Goal: Information Seeking & Learning: Find specific fact

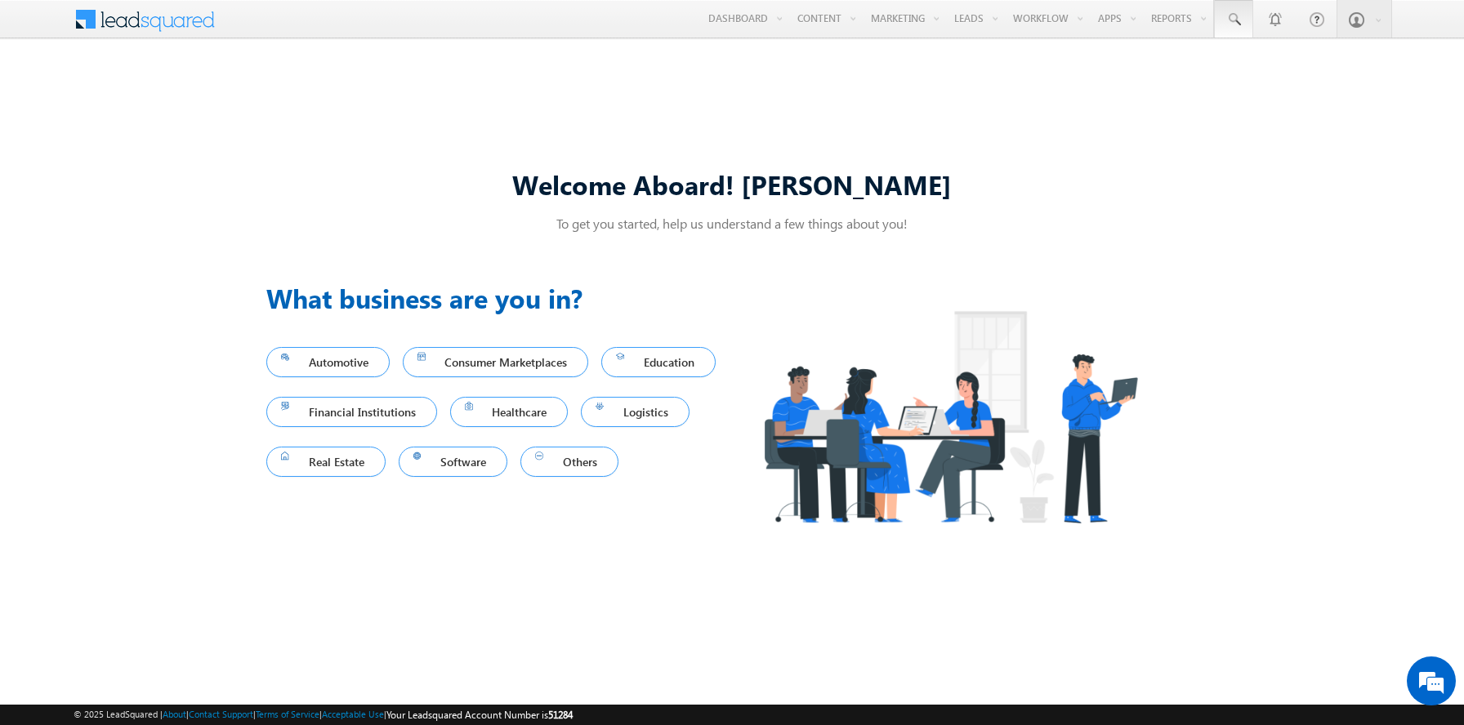
click at [1233, 20] on span at bounding box center [1233, 19] width 16 height 16
type input "8937447926"
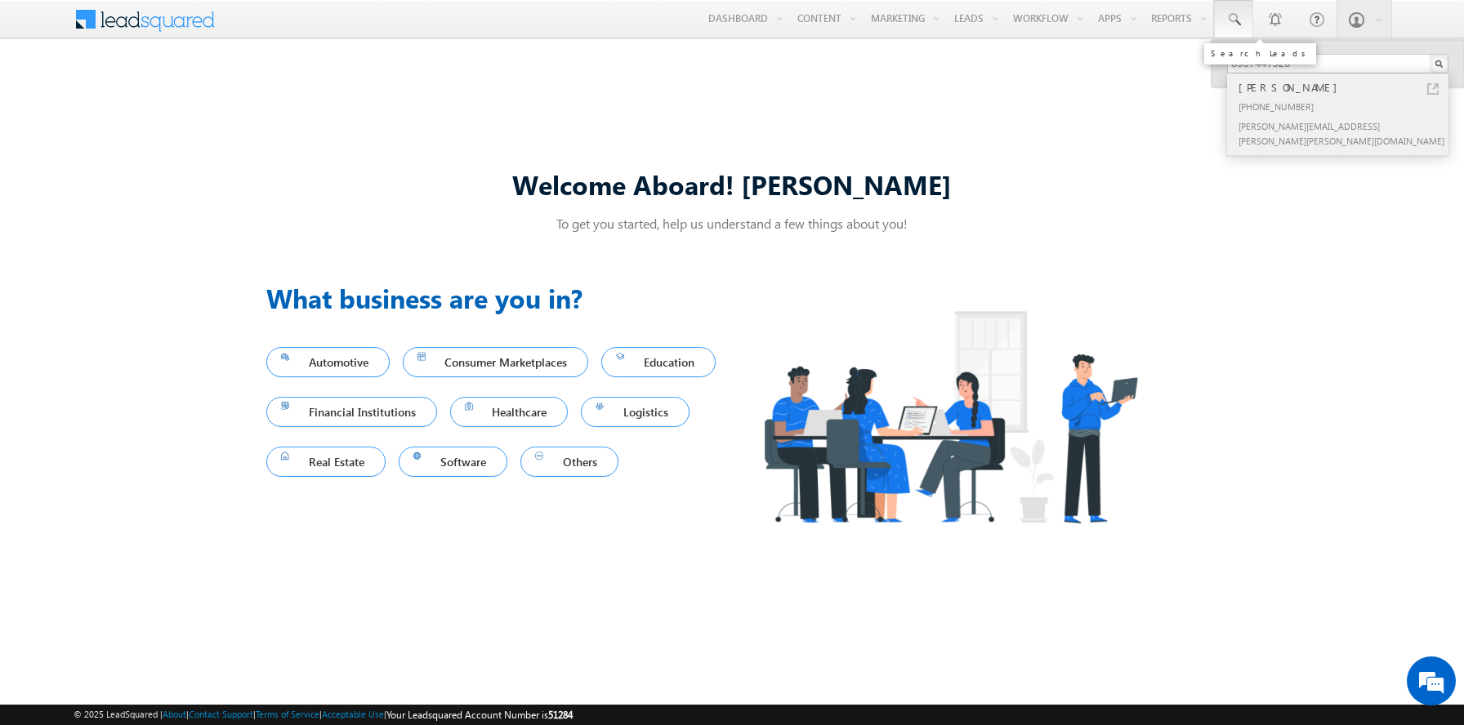
click at [1344, 87] on div "[PERSON_NAME]" at bounding box center [1344, 87] width 219 height 18
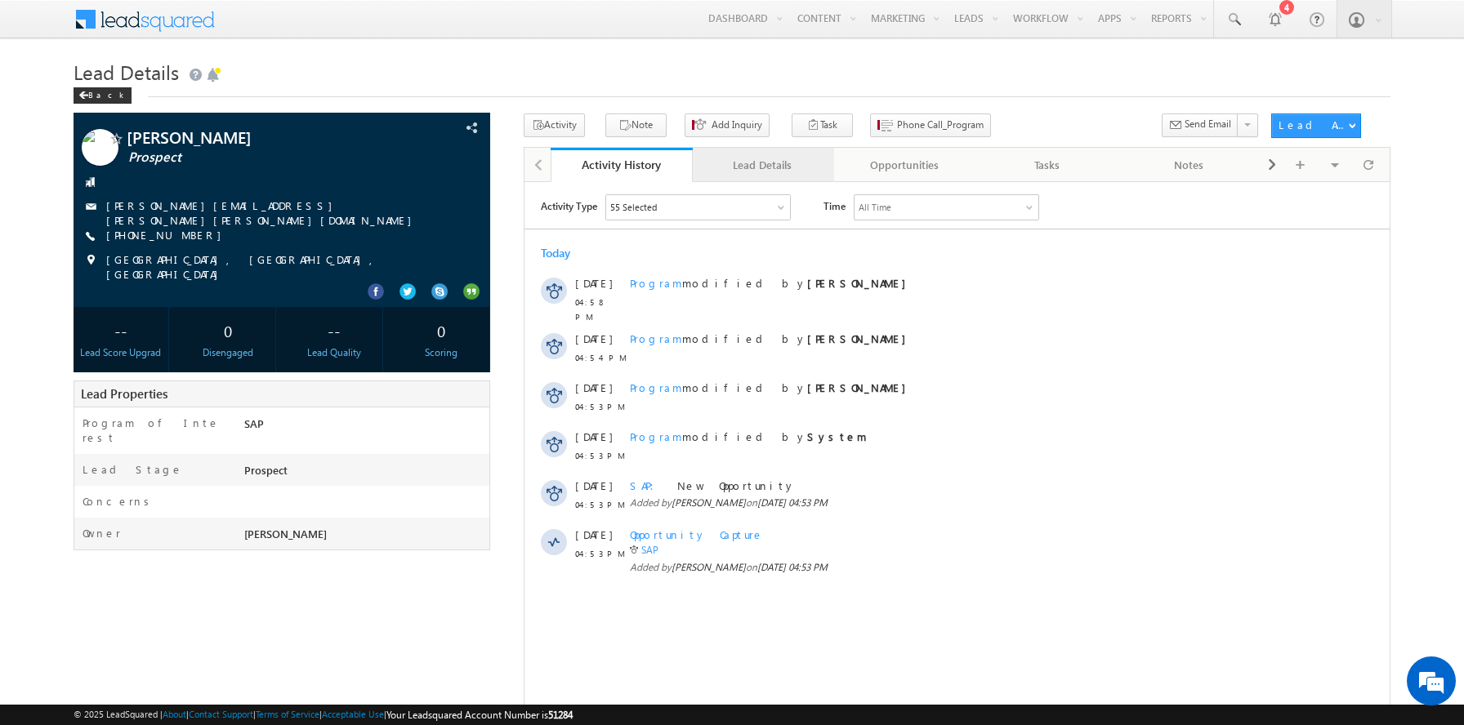
click at [762, 166] on div "Lead Details" at bounding box center [763, 165] width 114 height 20
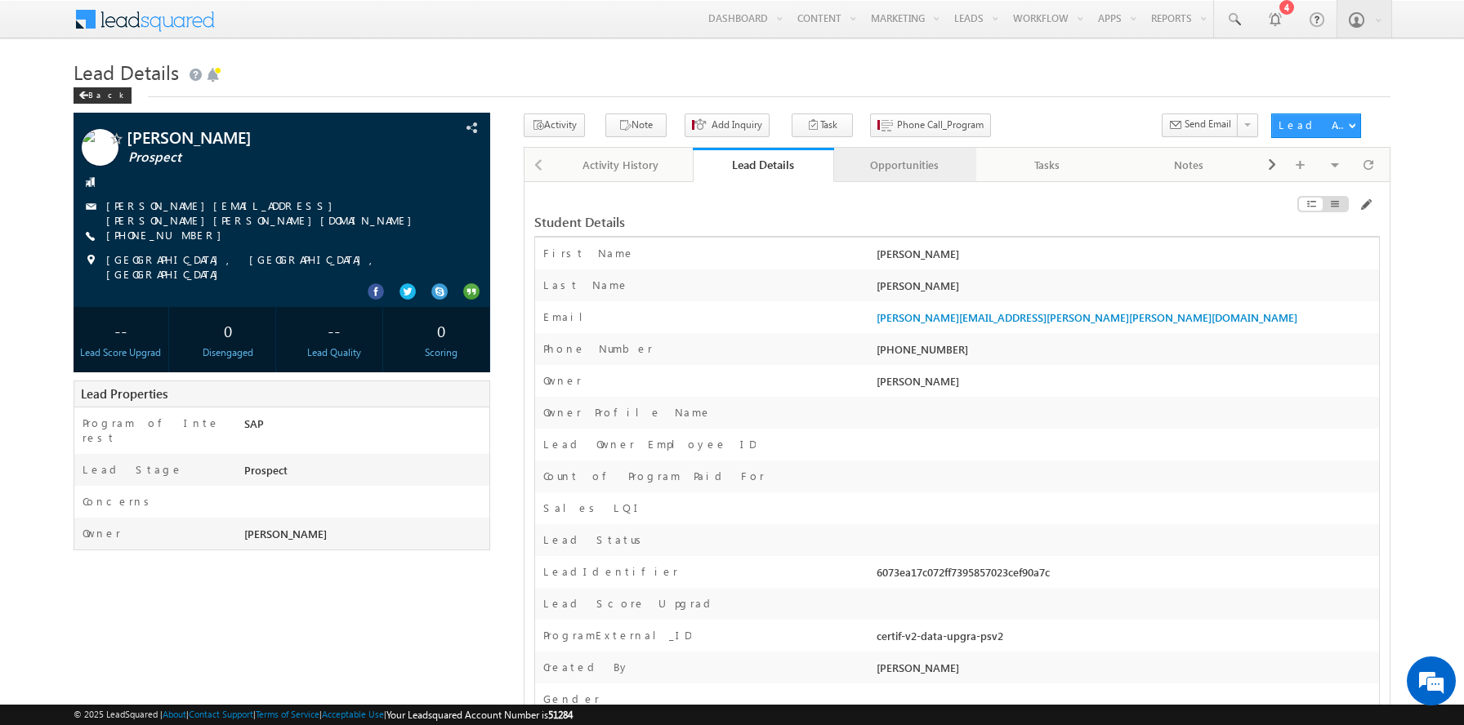
click at [904, 166] on div "Opportunities" at bounding box center [904, 165] width 114 height 20
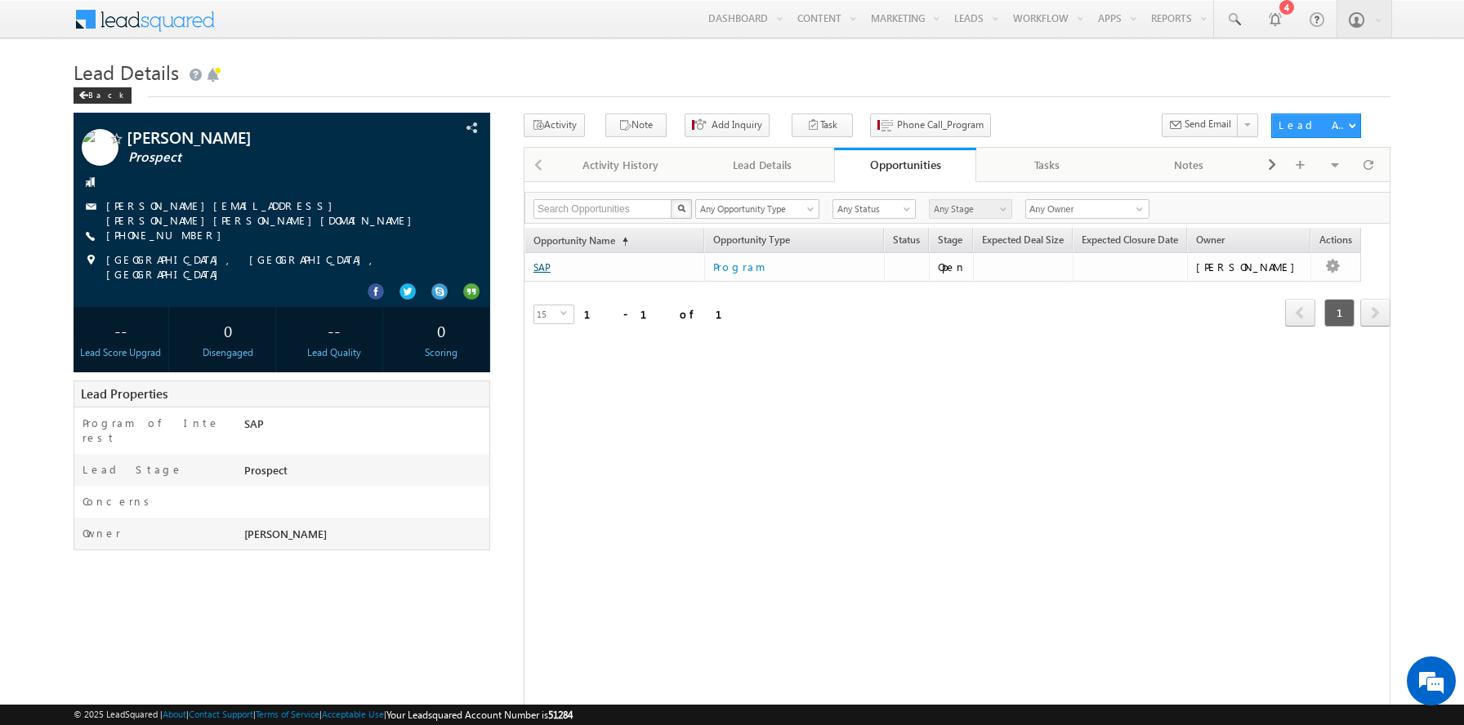
click at [541, 268] on link "SAP" at bounding box center [541, 267] width 17 height 12
